Goal: Find specific page/section: Find specific page/section

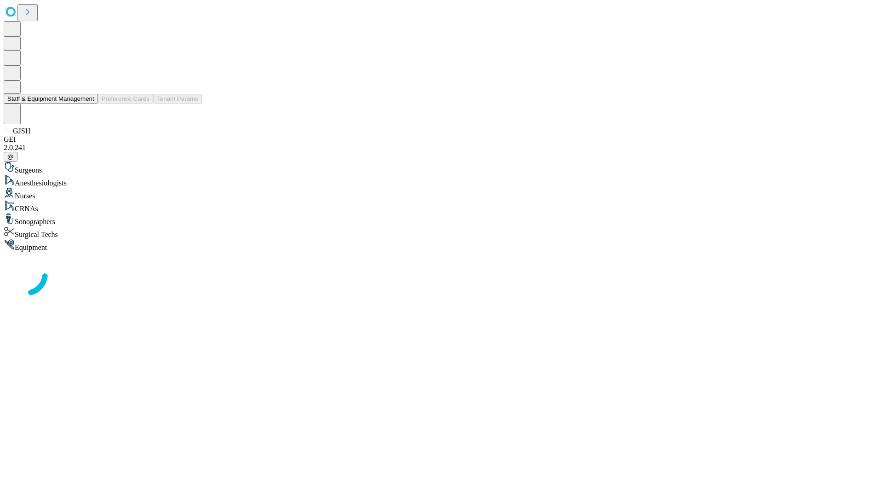
click at [88, 103] on button "Staff & Equipment Management" at bounding box center [51, 99] width 94 height 10
